Goal: Communication & Community: Ask a question

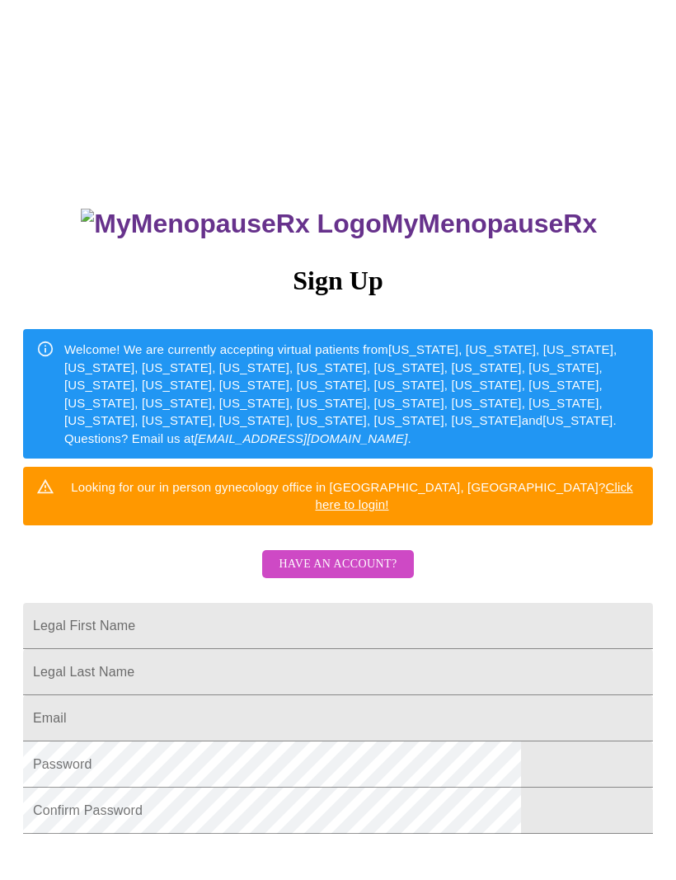
click at [356, 554] on span "Have an account?" at bounding box center [338, 564] width 118 height 21
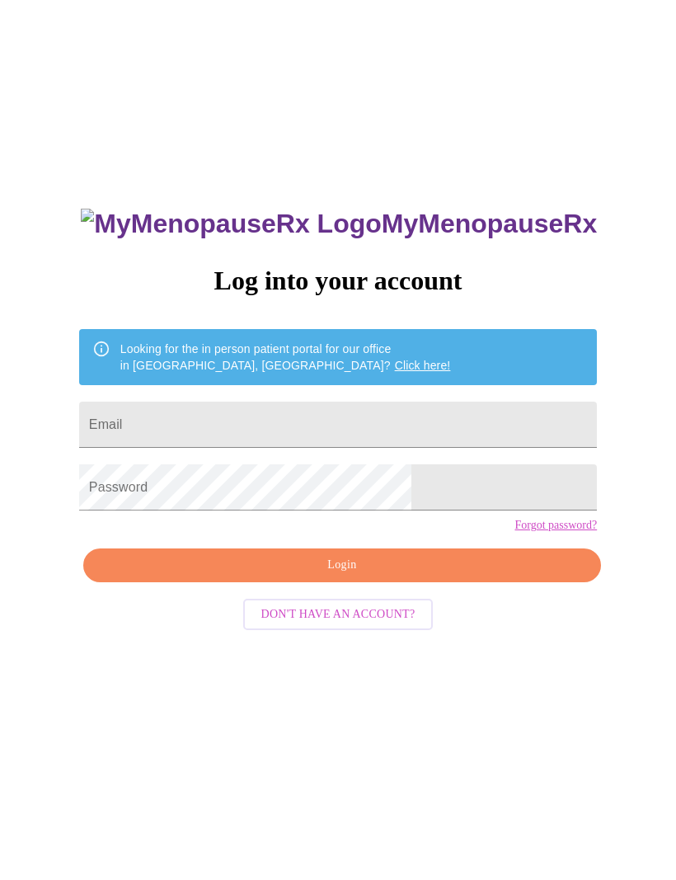
click at [252, 428] on input "Email" at bounding box center [338, 425] width 518 height 46
type input "hlpolasek@sbcglobal.net"
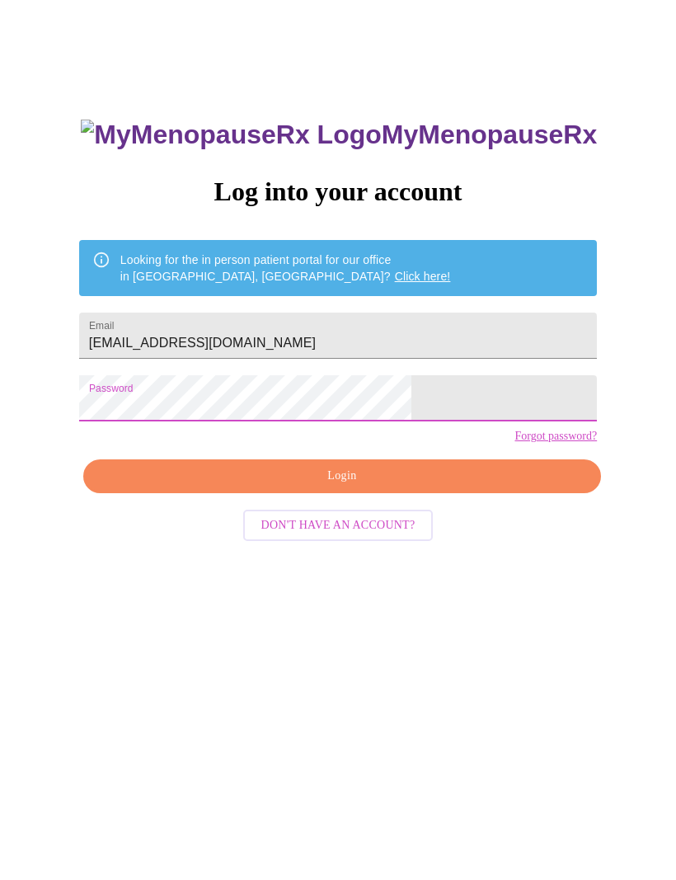
click at [400, 555] on span "Login" at bounding box center [342, 565] width 480 height 21
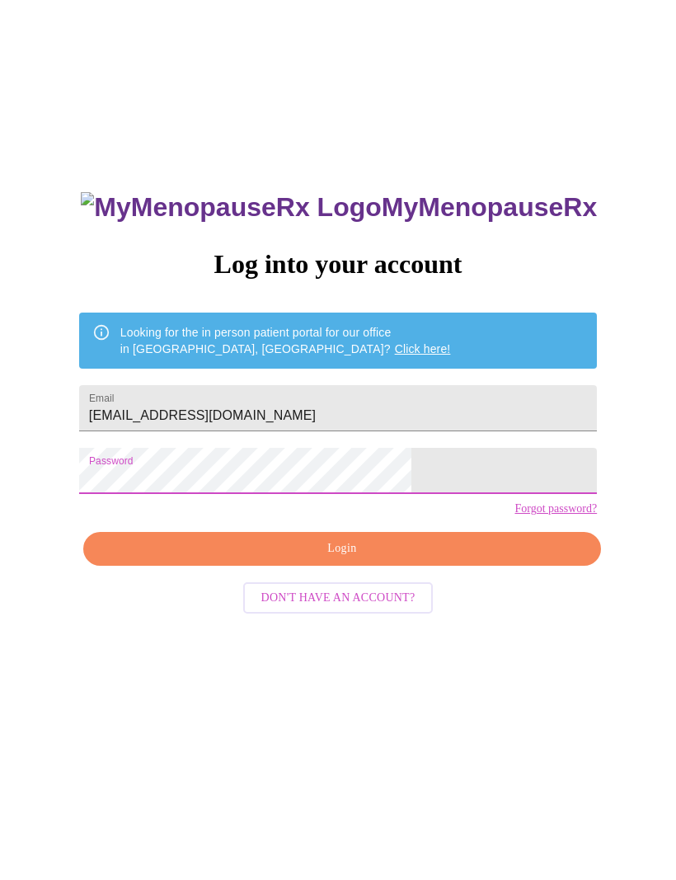
click at [428, 559] on span "Login" at bounding box center [342, 549] width 480 height 21
click at [515, 516] on link "Forgot password?" at bounding box center [556, 508] width 82 height 13
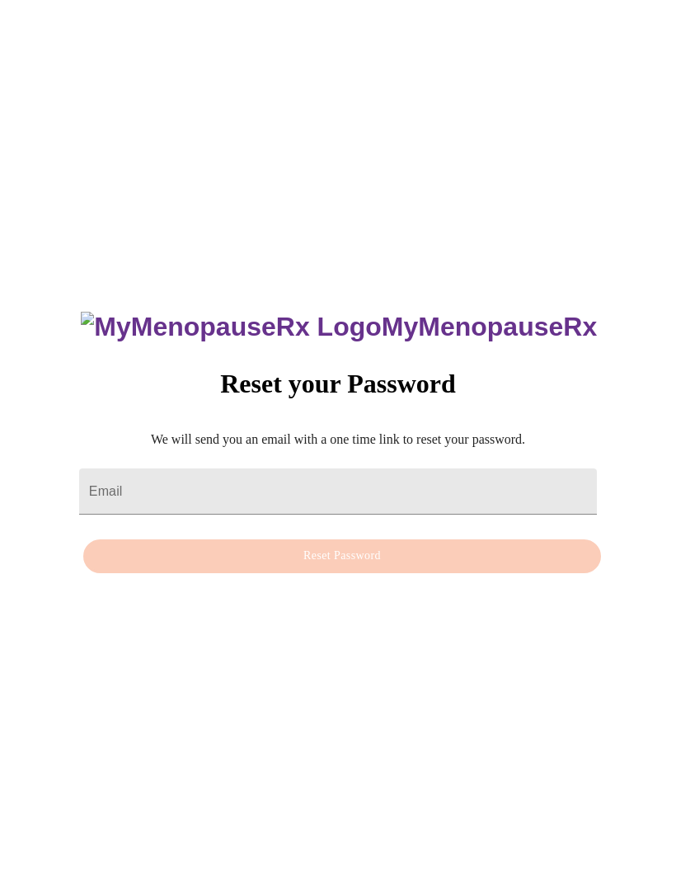
click at [204, 502] on input "Email" at bounding box center [338, 492] width 518 height 46
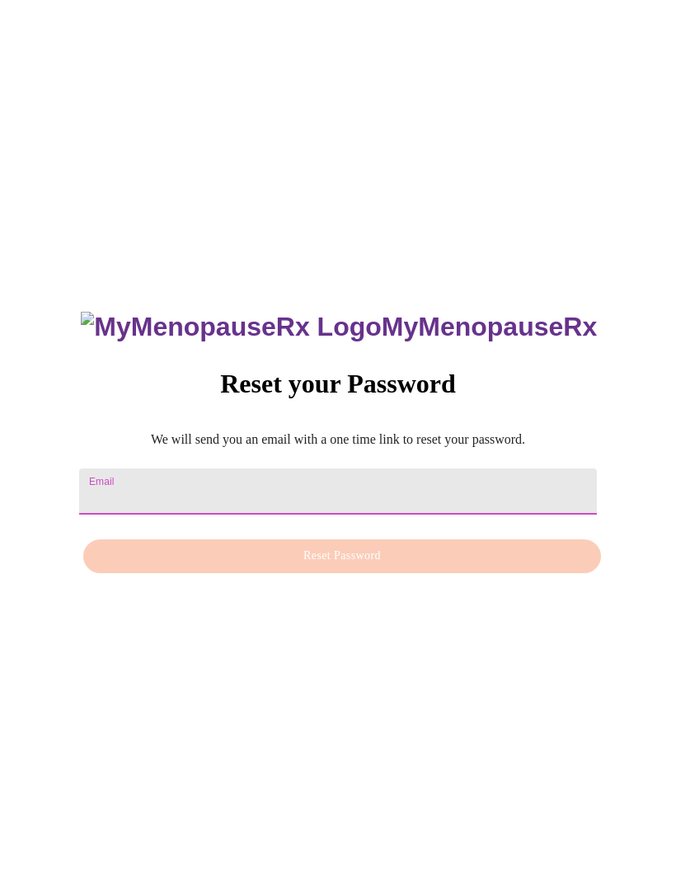
click at [634, 330] on div "MyMenopauseRx Reset your Password We will send you an email with a one time lin…" at bounding box center [338, 433] width 663 height 880
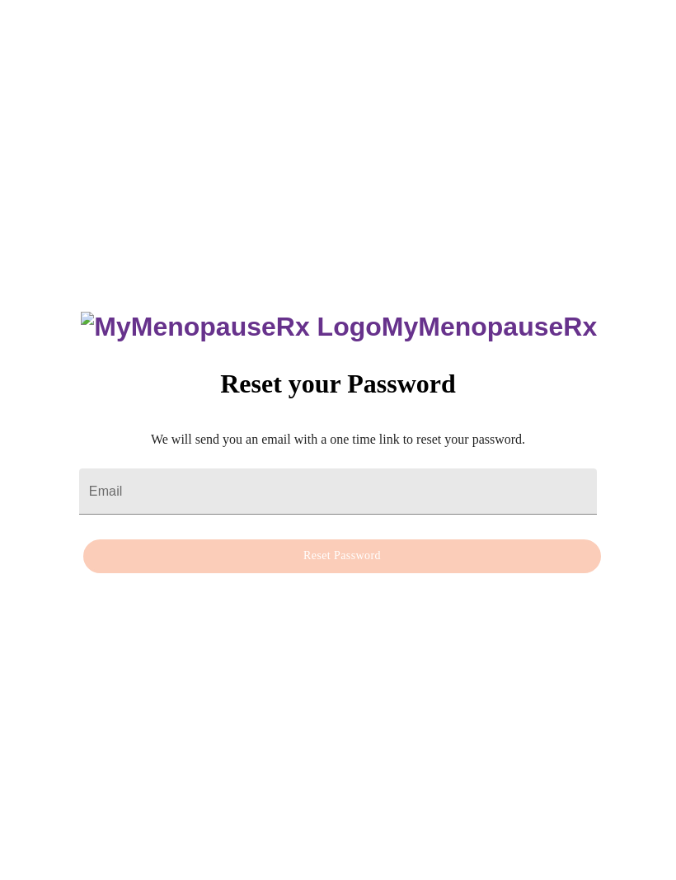
click at [184, 497] on input "Email" at bounding box center [338, 492] width 518 height 46
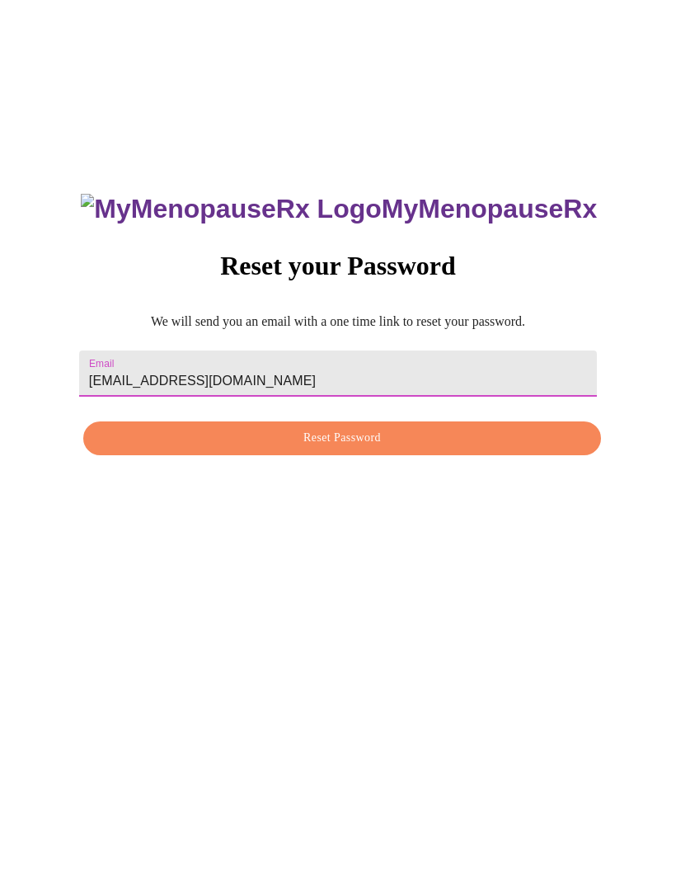
type input "[EMAIL_ADDRESS][DOMAIN_NAME]"
click at [399, 546] on span "Reset Password" at bounding box center [342, 556] width 480 height 21
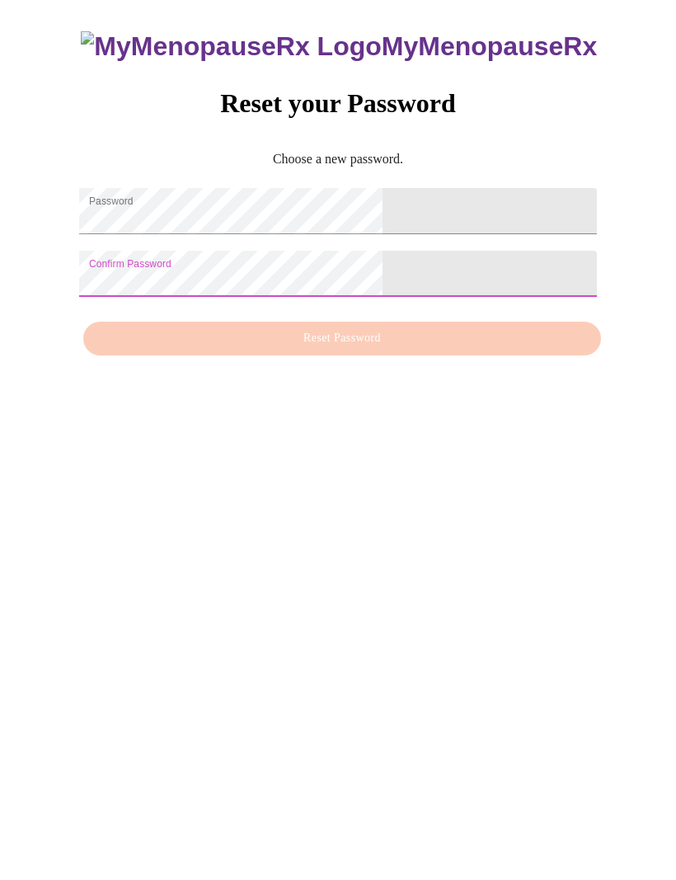
scroll to position [72, 0]
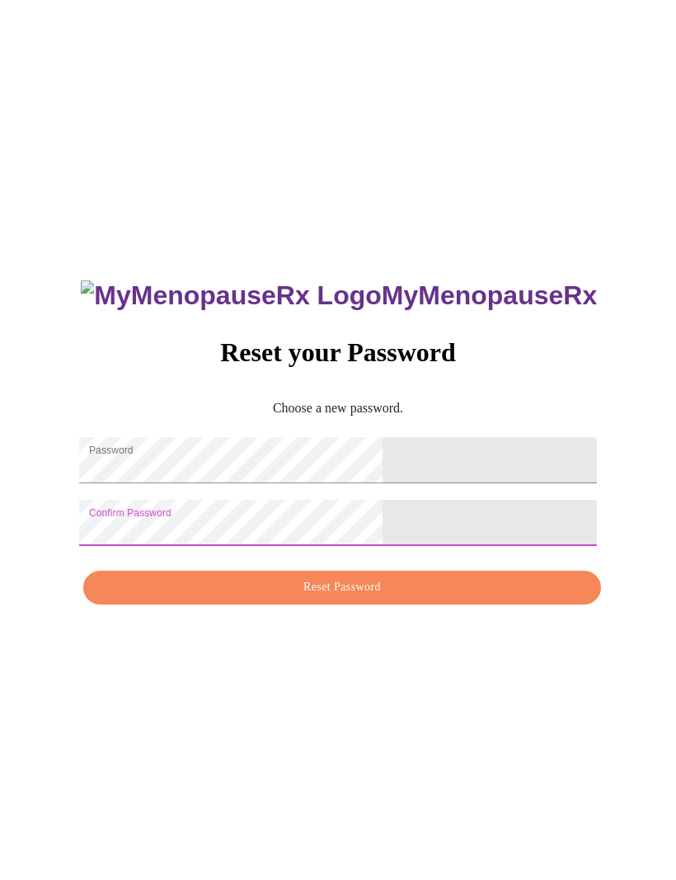
click at [379, 577] on span "Reset Password" at bounding box center [342, 587] width 480 height 21
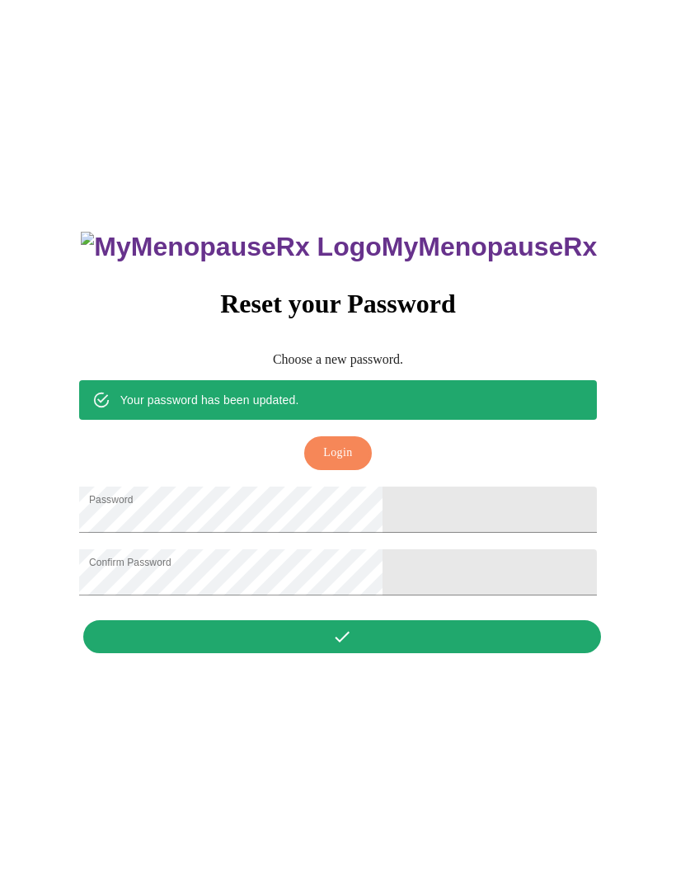
click at [341, 443] on span "Login" at bounding box center [337, 453] width 29 height 21
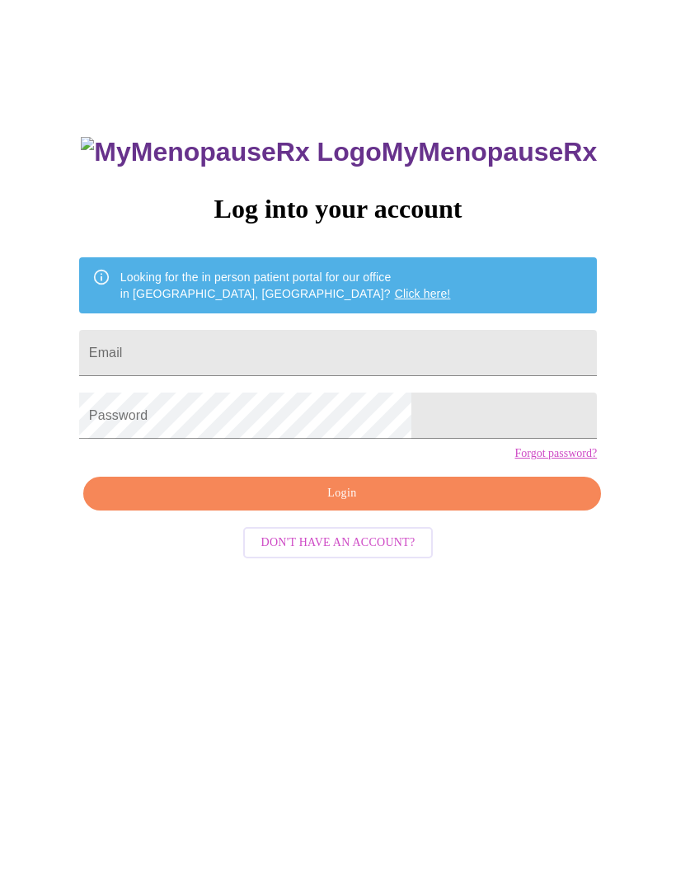
click at [253, 342] on input "Email" at bounding box center [338, 353] width 518 height 46
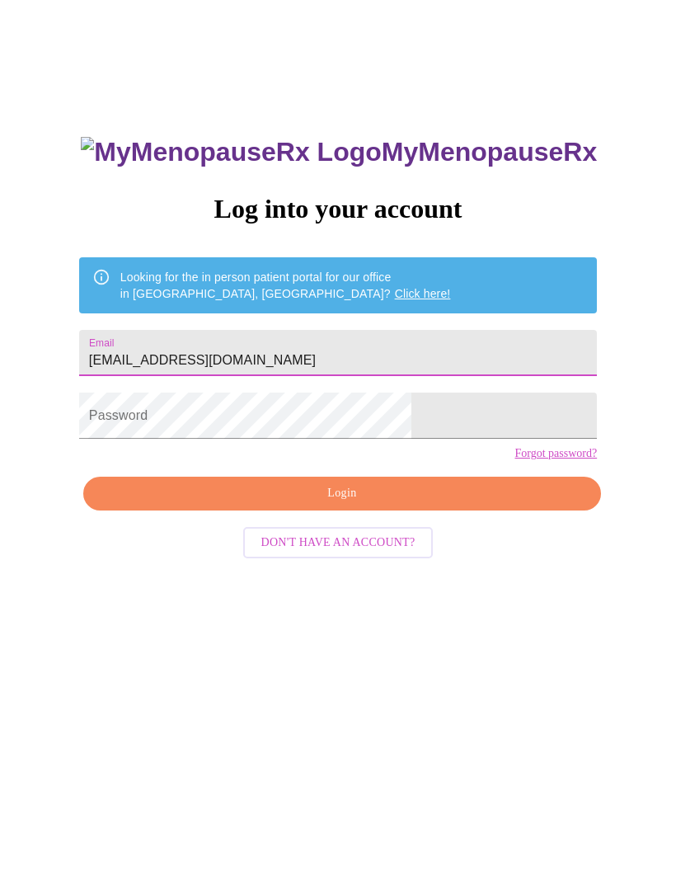
type input "[EMAIL_ADDRESS][DOMAIN_NAME]"
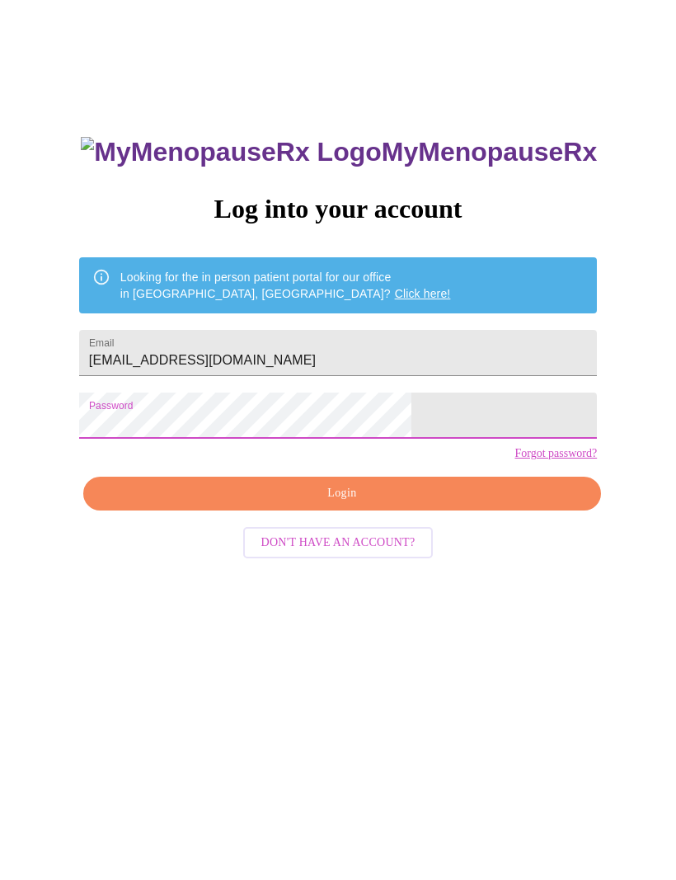
click at [371, 504] on span "Login" at bounding box center [342, 493] width 480 height 21
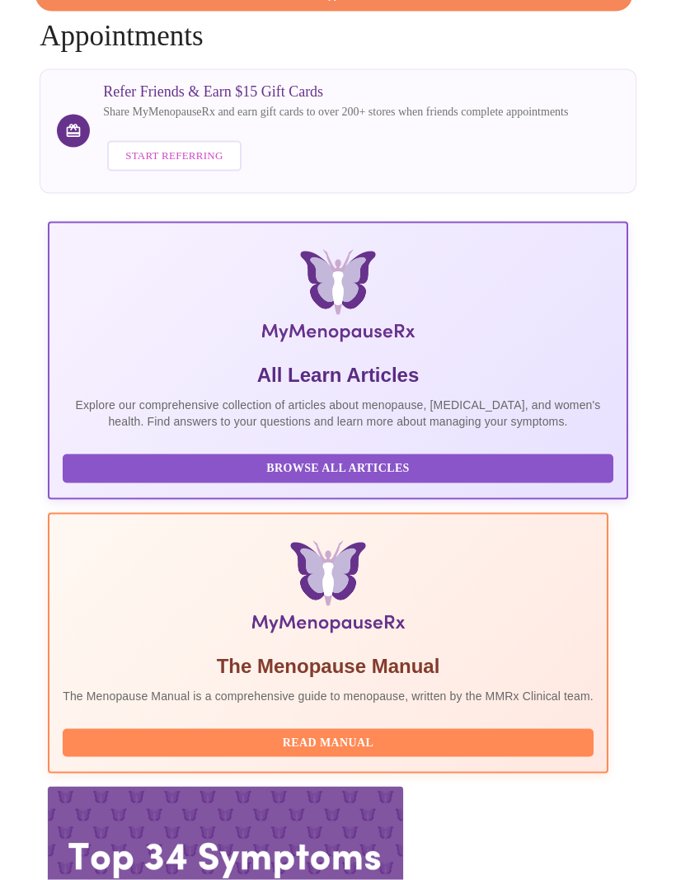
scroll to position [150, 0]
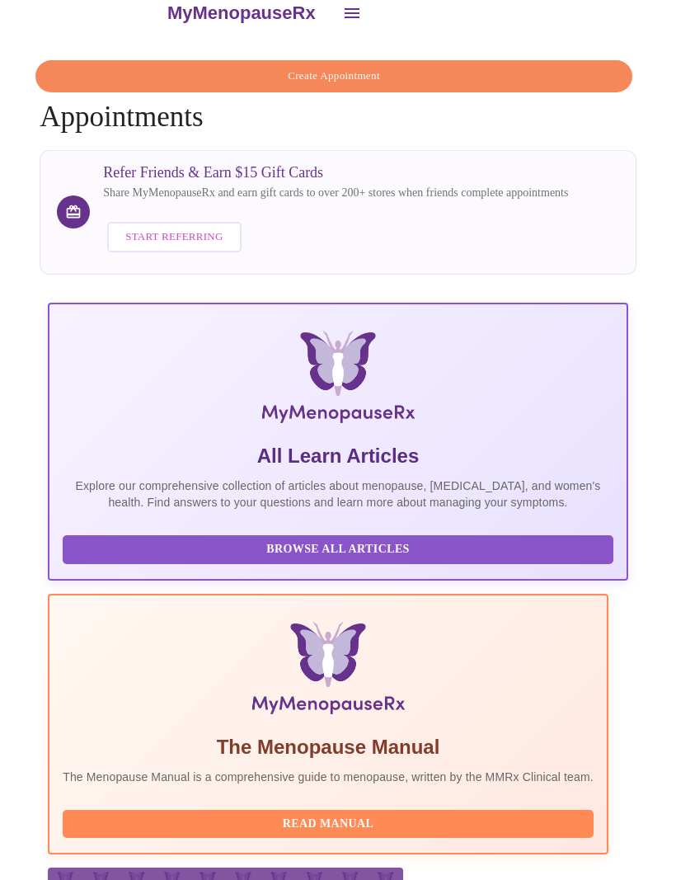
scroll to position [0, 0]
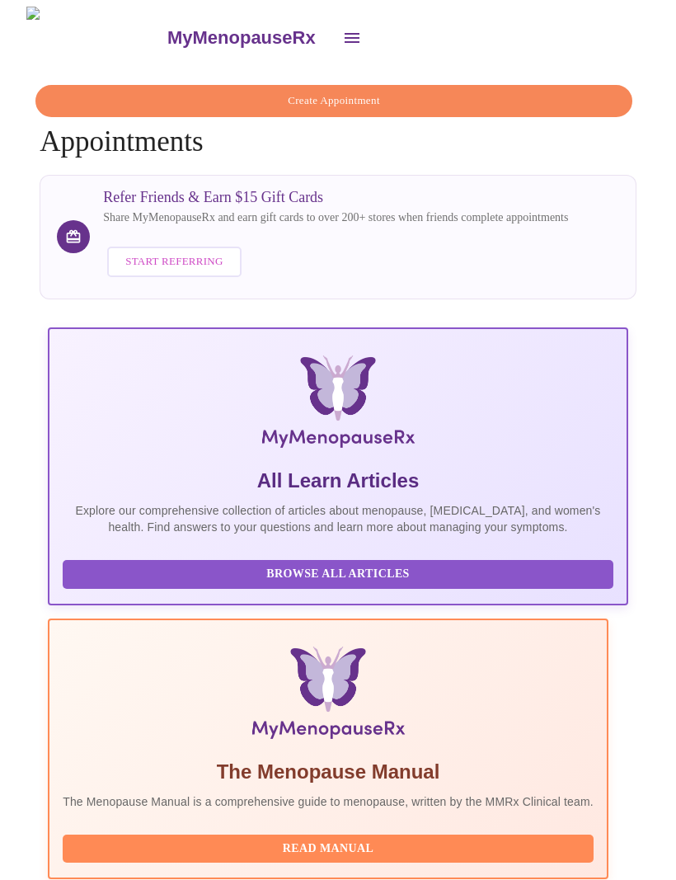
click at [342, 28] on icon "open drawer" at bounding box center [352, 38] width 20 height 20
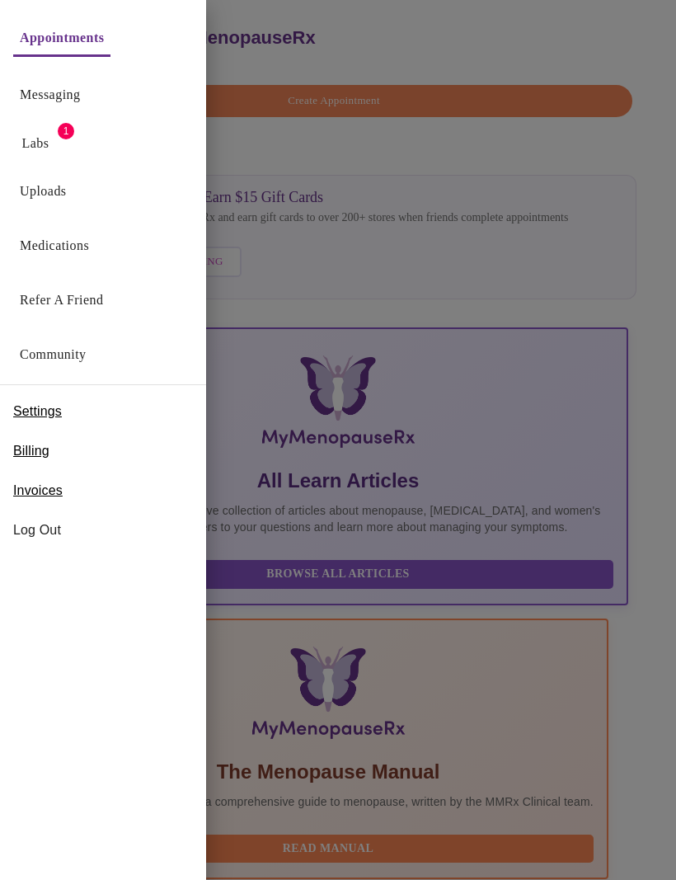
click at [61, 406] on span "Settings" at bounding box center [37, 412] width 49 height 20
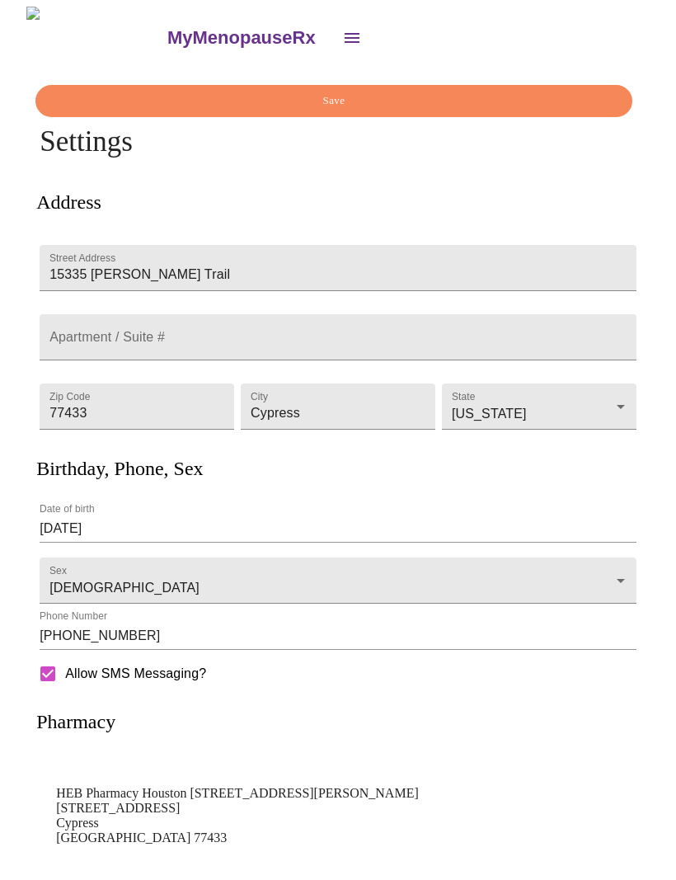
click at [342, 28] on icon "open drawer" at bounding box center [352, 38] width 20 height 20
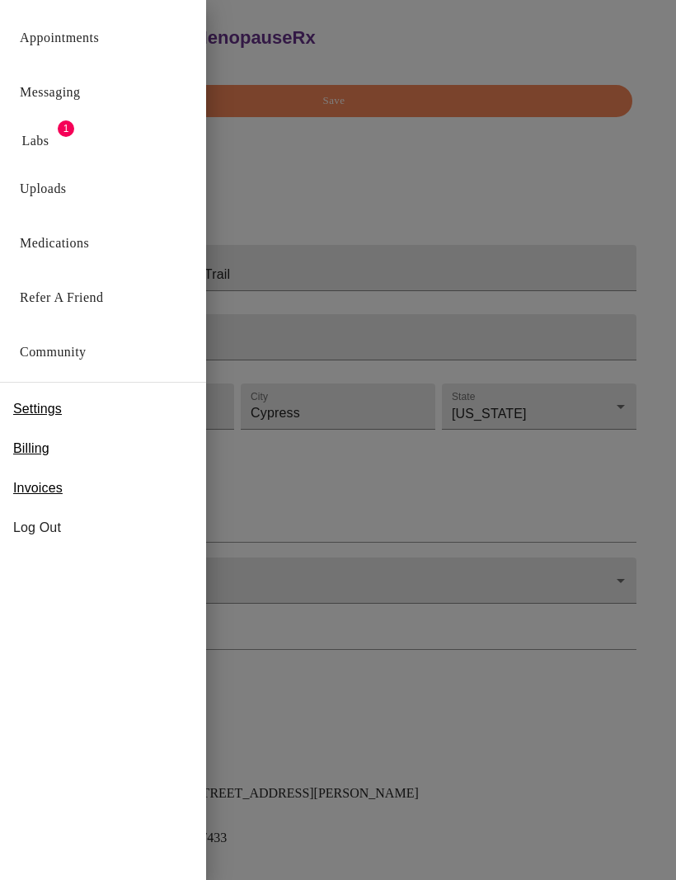
click at [38, 408] on span "Settings" at bounding box center [37, 409] width 49 height 20
click at [41, 408] on span "Settings" at bounding box center [37, 409] width 49 height 20
click at [49, 133] on link "Labs" at bounding box center [35, 141] width 27 height 23
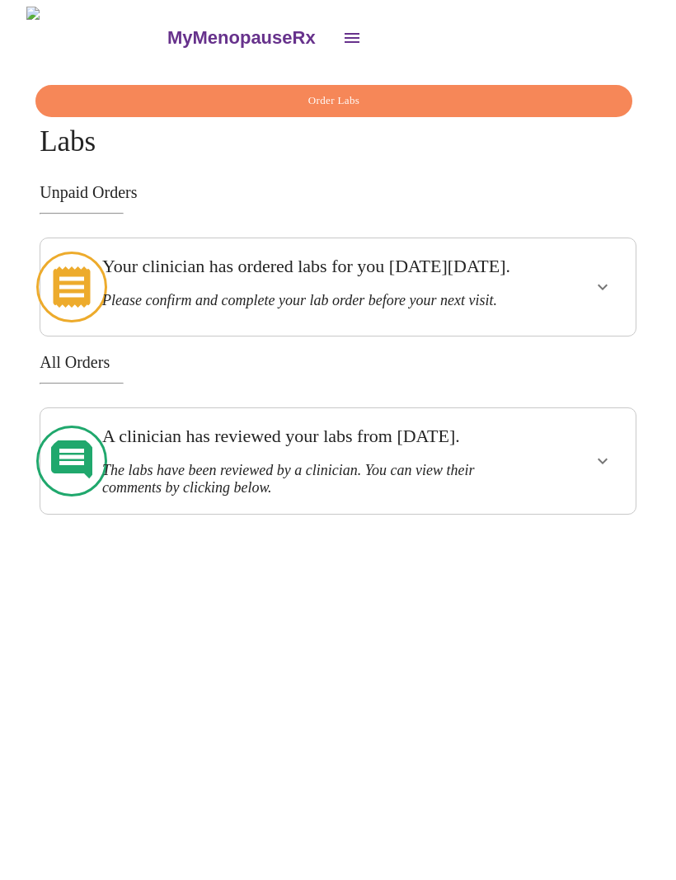
click at [342, 38] on icon "open drawer" at bounding box center [352, 38] width 20 height 20
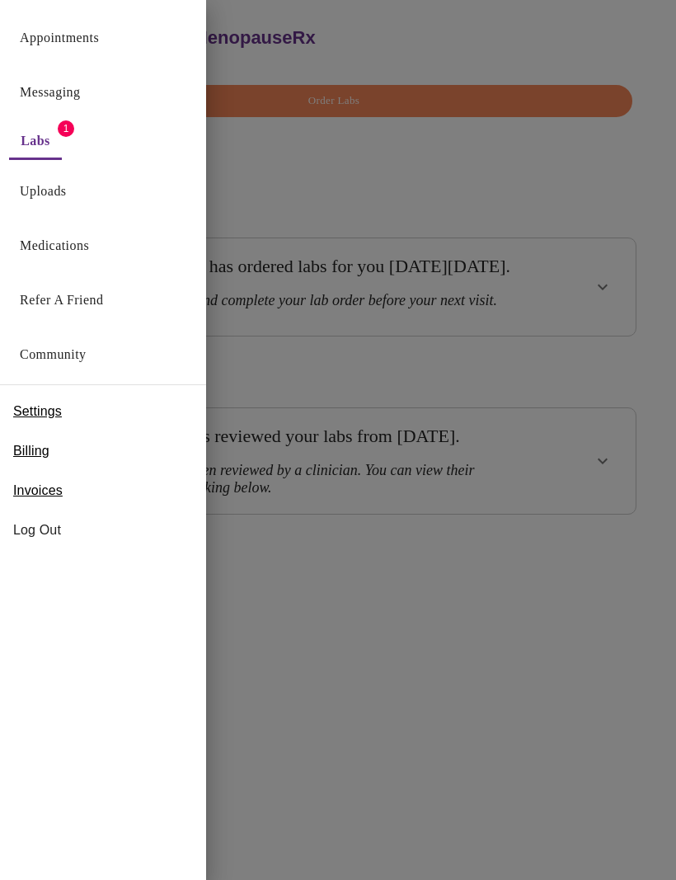
click at [87, 36] on link "Appointments" at bounding box center [59, 37] width 79 height 23
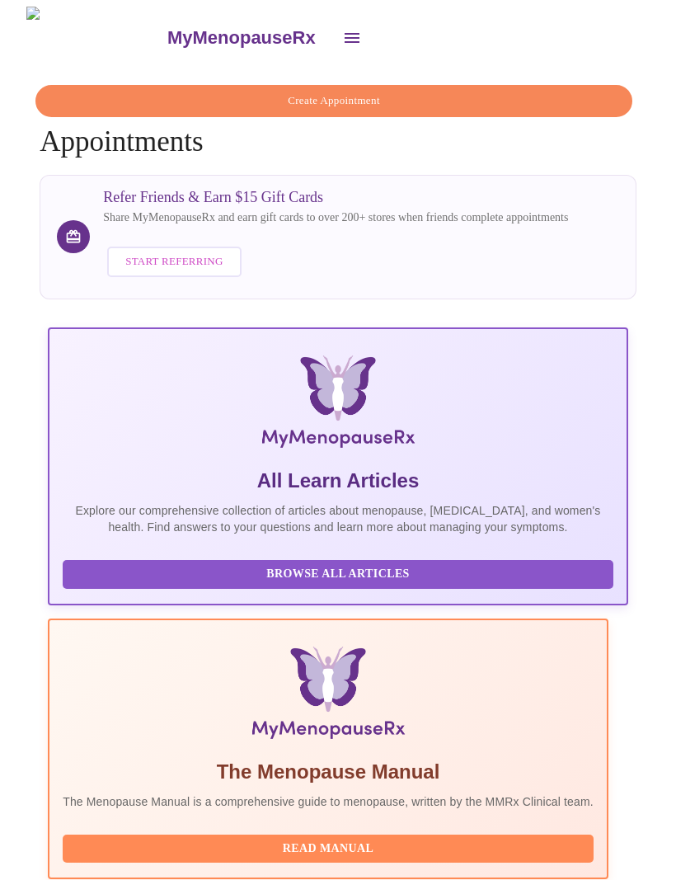
click at [361, 92] on span "Create Appointment" at bounding box center [333, 101] width 559 height 19
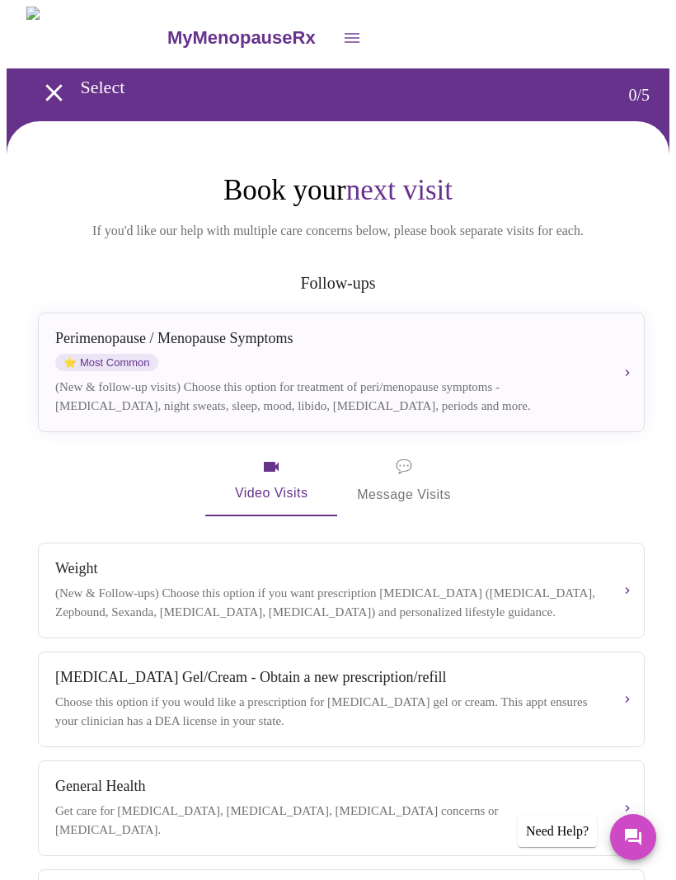
click at [342, 28] on icon "open drawer" at bounding box center [352, 38] width 20 height 20
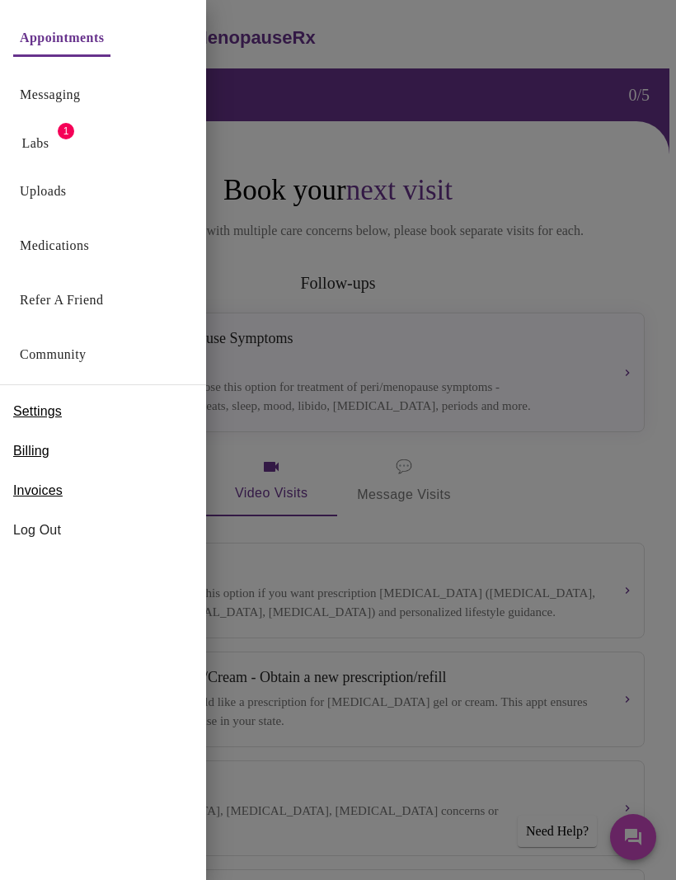
click at [52, 408] on span "Settings" at bounding box center [37, 412] width 49 height 20
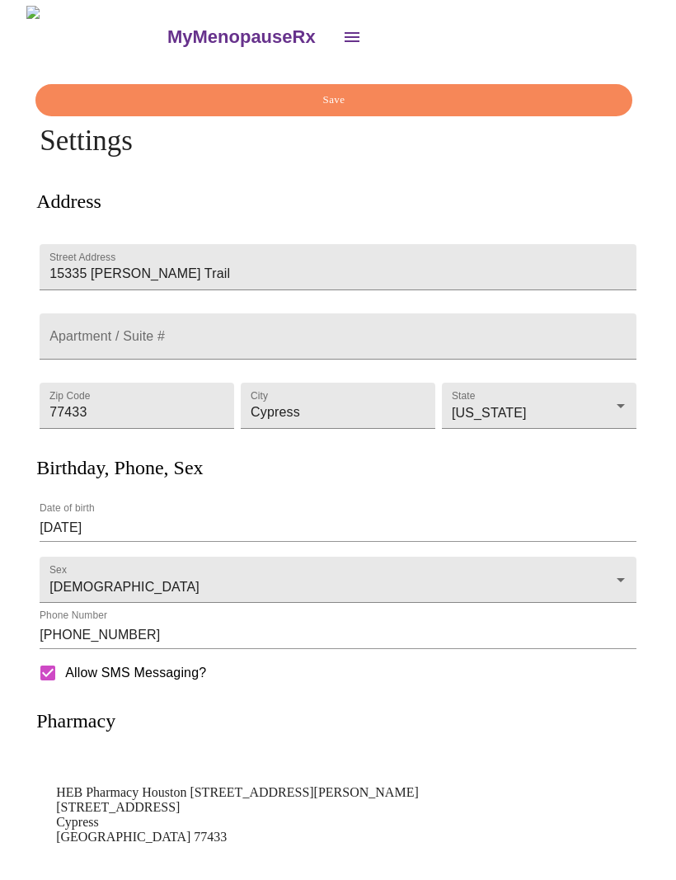
scroll to position [21, 0]
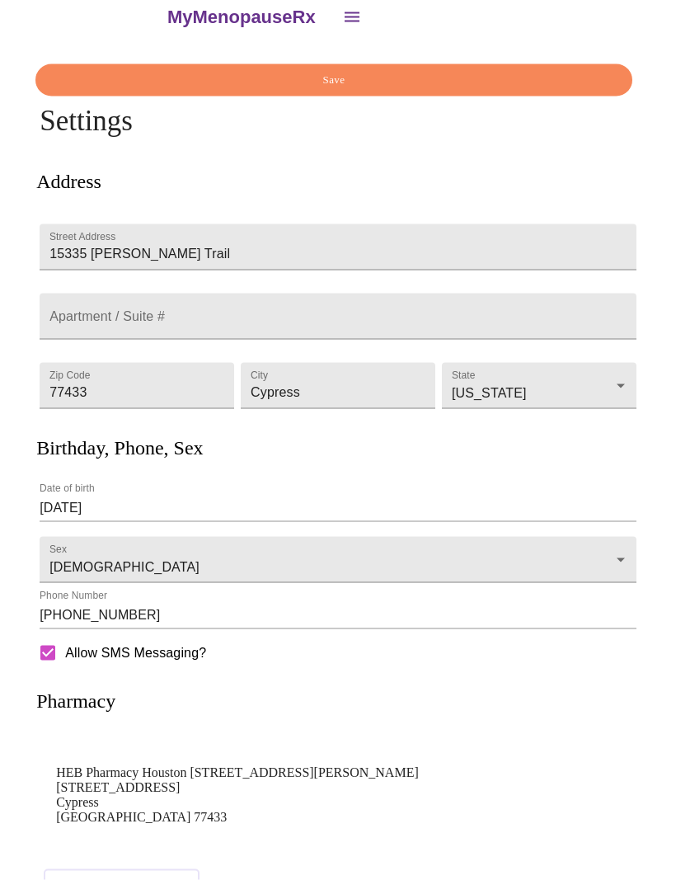
click at [152, 613] on input "[PHONE_NUMBER]" at bounding box center [338, 616] width 597 height 26
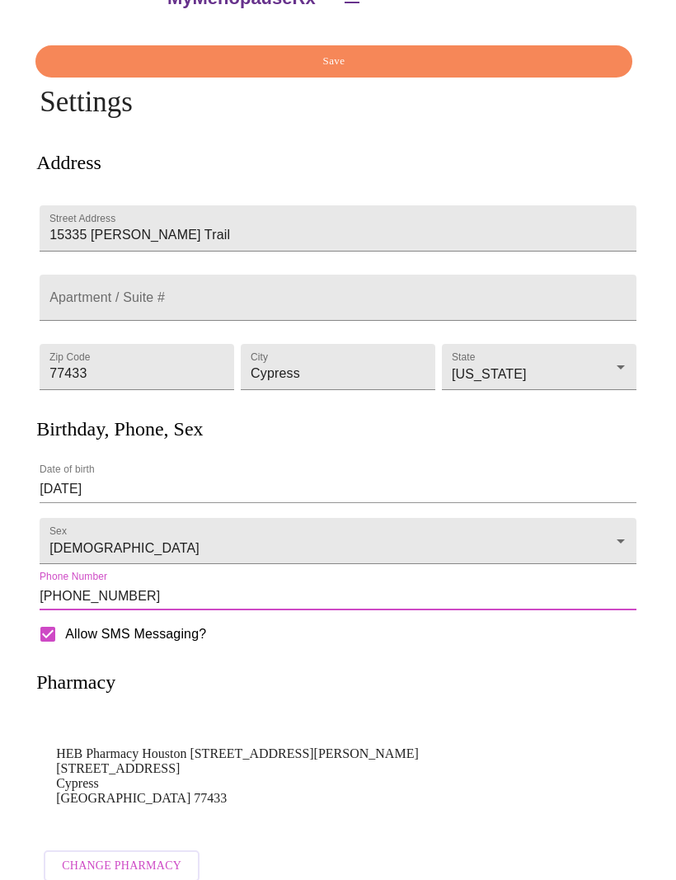
scroll to position [0, 0]
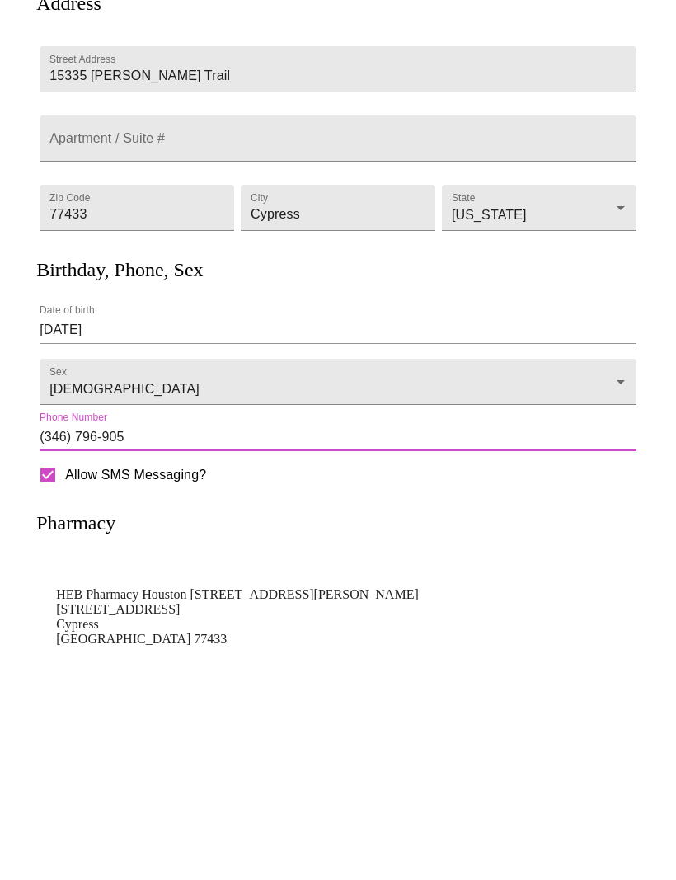
type input "[PHONE_NUMBER]"
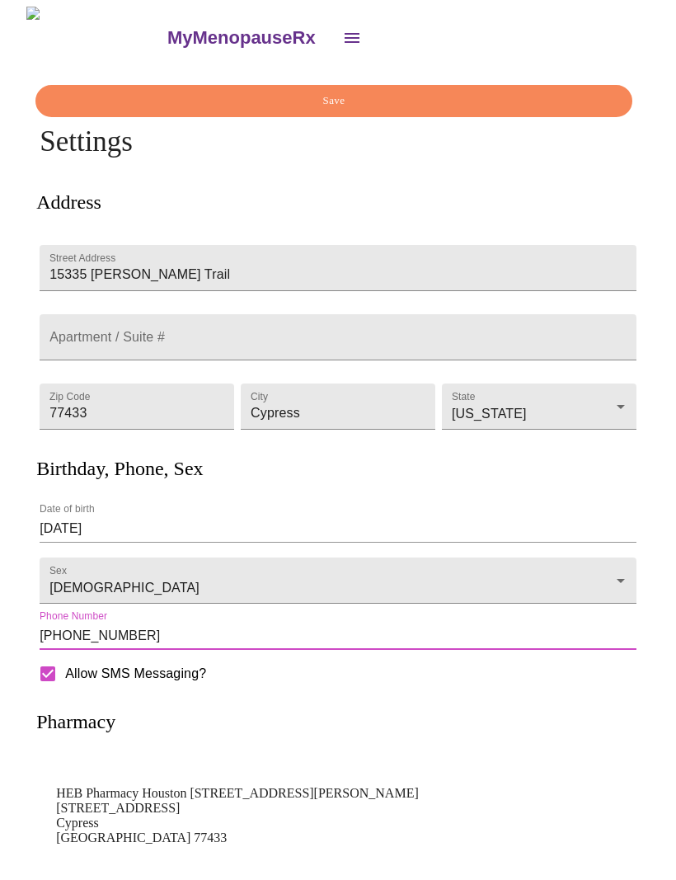
click at [349, 96] on span "Save" at bounding box center [333, 101] width 559 height 19
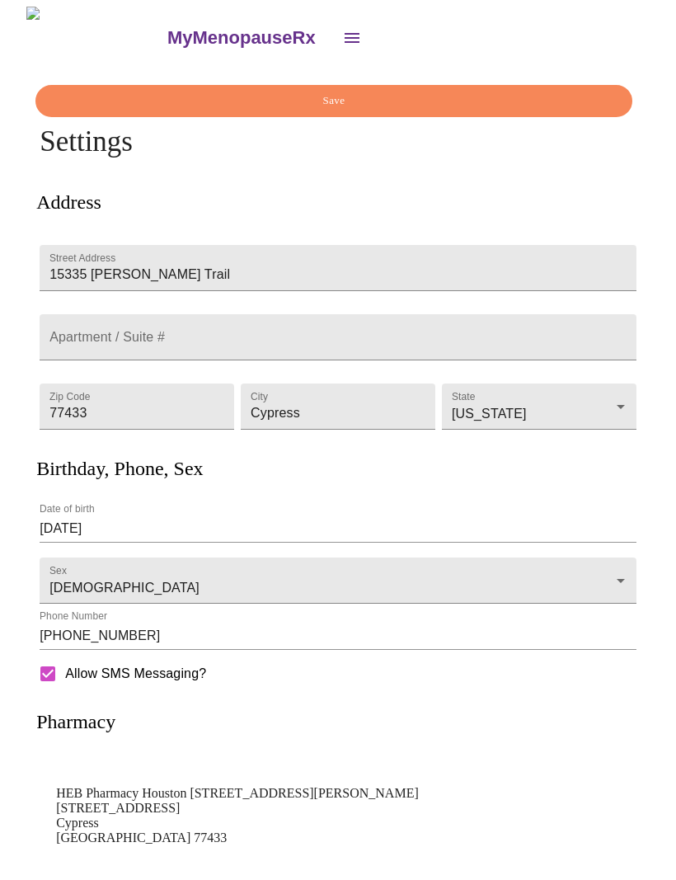
click at [342, 30] on icon "open drawer" at bounding box center [352, 38] width 20 height 20
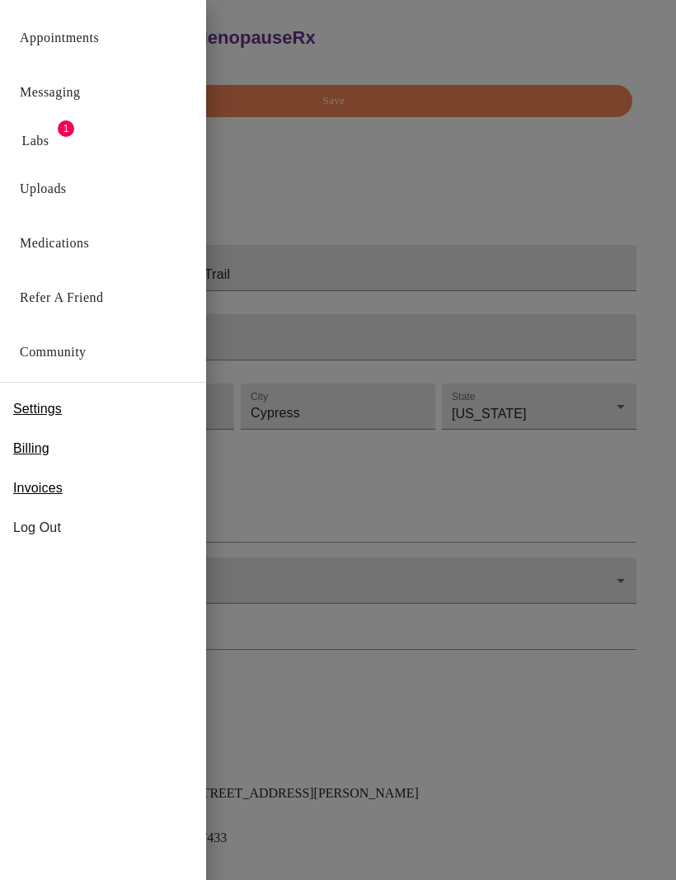
click at [68, 86] on link "Messaging" at bounding box center [50, 92] width 60 height 23
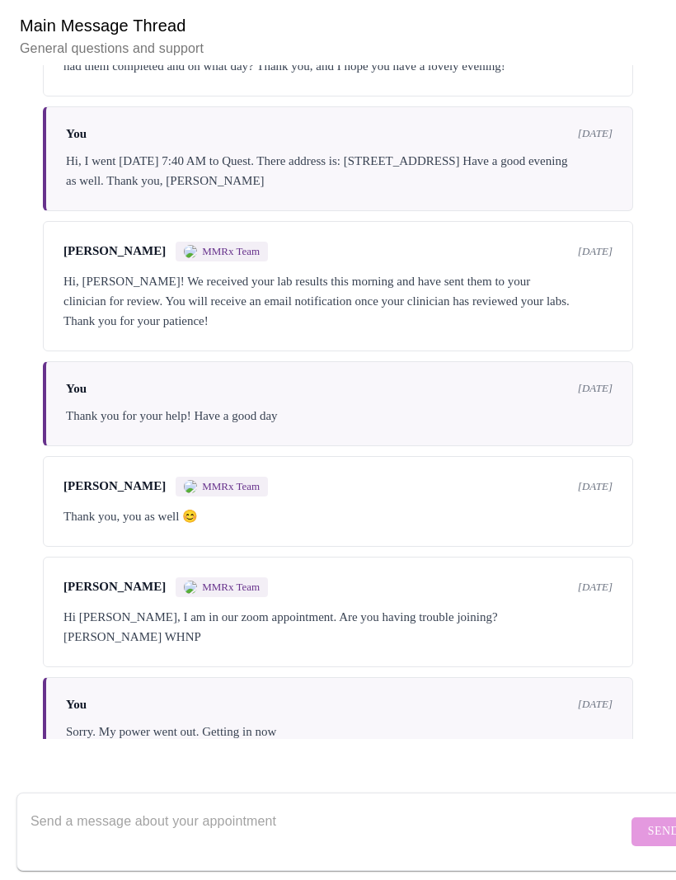
scroll to position [524, 0]
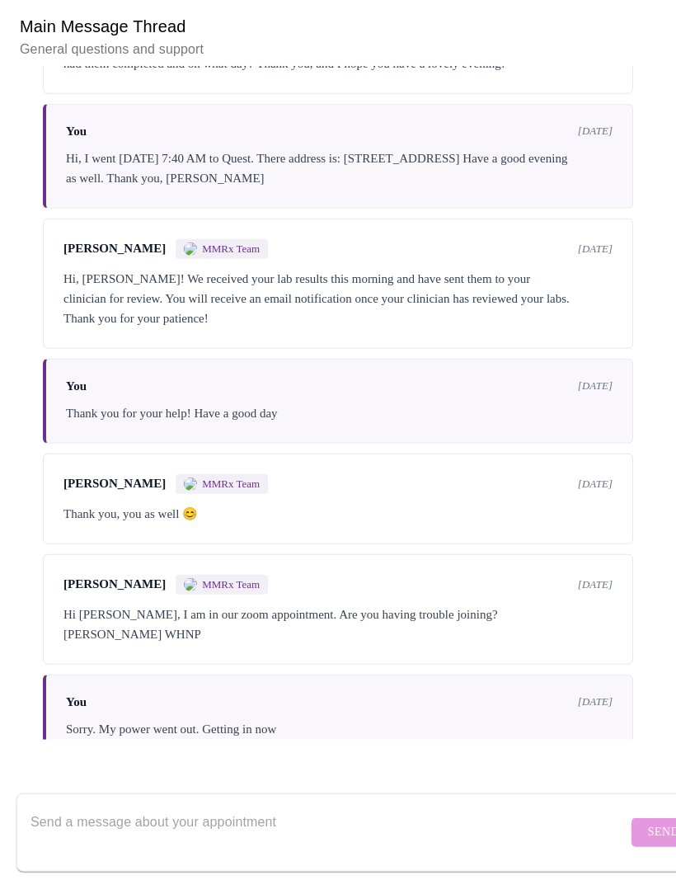
click at [77, 806] on textarea "Send a message about your appointment" at bounding box center [329, 832] width 597 height 53
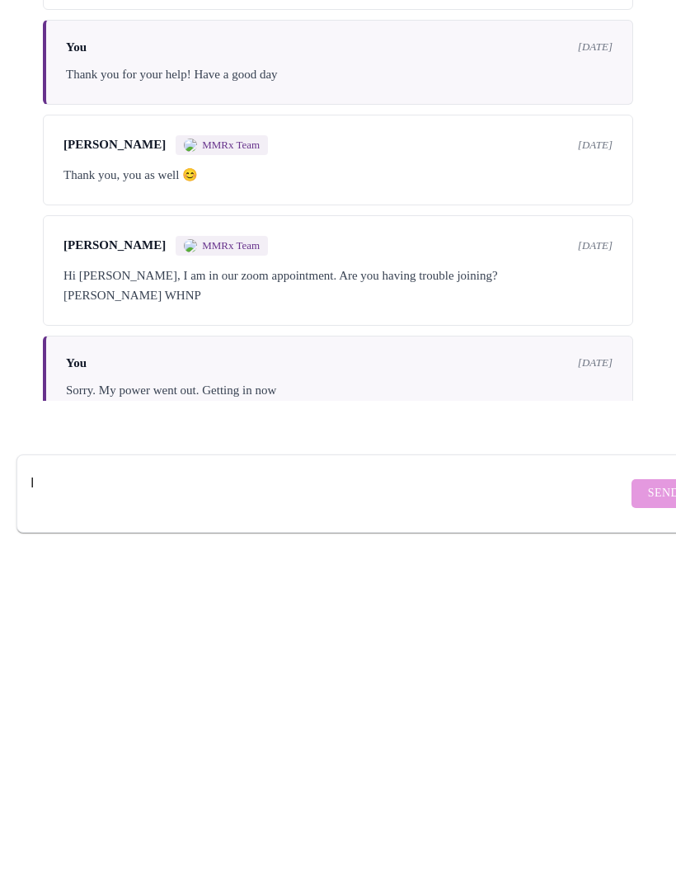
scroll to position [198, 0]
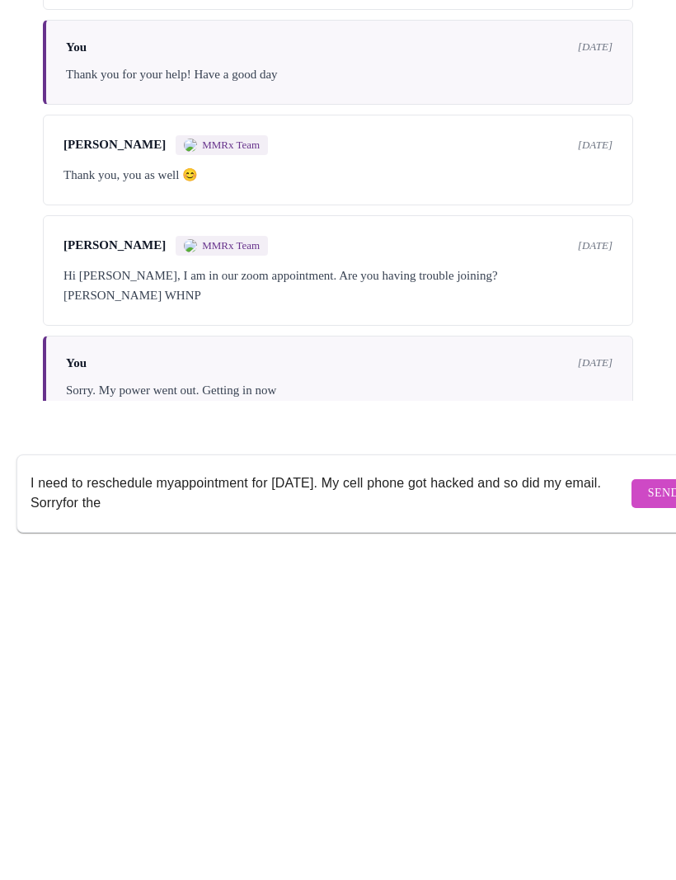
click at [95, 806] on textarea "I need to reschedule myappointment for [DATE]. My cell phone got hacked and so …" at bounding box center [329, 832] width 597 height 53
click at [181, 806] on textarea "I need to reschedule myappointment for [DATE]. My cell phone got hacked and so …" at bounding box center [329, 832] width 597 height 53
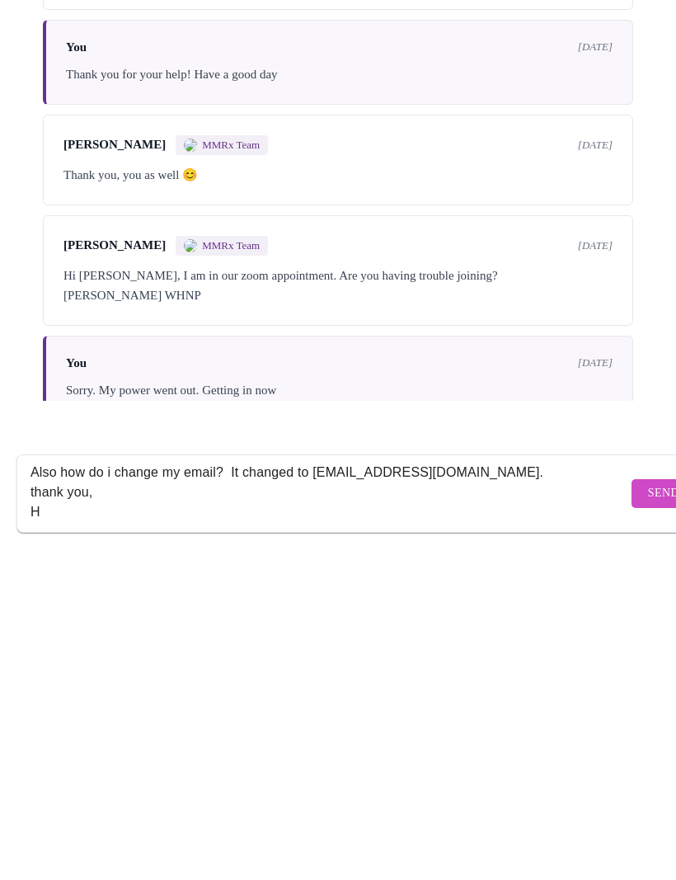
scroll to position [50, 0]
type textarea "I need to reschedule myappointment for [DATE]. My cell phone got hacked and so …"
click at [648, 823] on span "Send" at bounding box center [663, 833] width 31 height 21
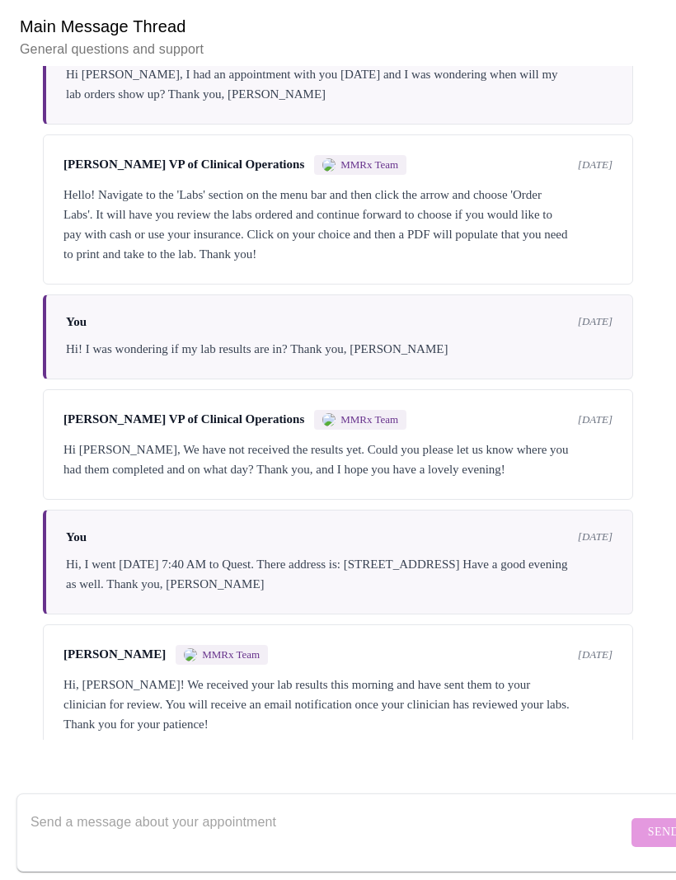
scroll to position [116, 0]
